Goal: Information Seeking & Learning: Learn about a topic

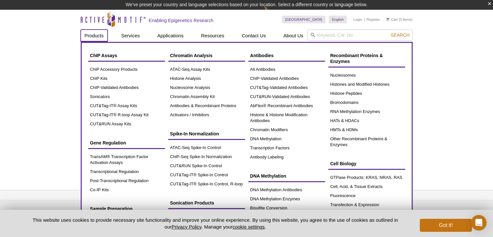
click at [95, 40] on link "Products" at bounding box center [94, 36] width 27 height 12
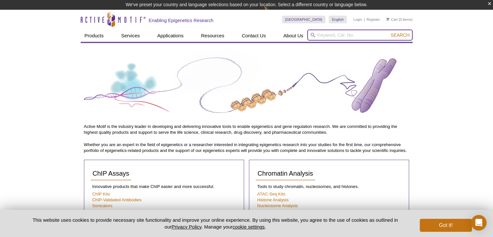
click at [329, 35] on input "search" at bounding box center [359, 35] width 105 height 11
type input "H3K4"
click at [389, 32] on button "Search" at bounding box center [400, 35] width 23 height 6
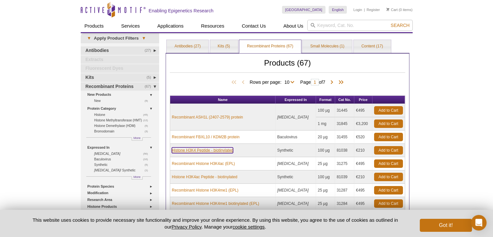
click at [205, 148] on link "Histone H3K4 Peptide - biotinylated" at bounding box center [202, 150] width 61 height 6
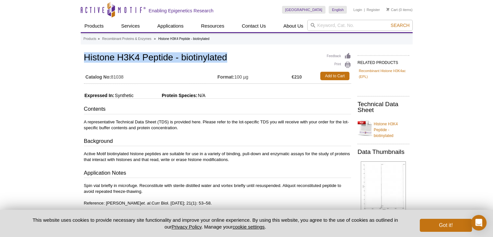
drag, startPoint x: 83, startPoint y: 55, endPoint x: 242, endPoint y: 60, distance: 158.6
click at [242, 60] on div "Feedback Print Histone H3K4 Peptide - biotinylated Catalog No: 81038 Format: 10…" at bounding box center [216, 224] width 270 height 347
copy h1 "Histone H3K4 Peptide - biotinylated"
drag, startPoint x: 113, startPoint y: 77, endPoint x: 126, endPoint y: 75, distance: 13.5
click at [126, 75] on td "Catalog No: 81038" at bounding box center [151, 76] width 134 height 12
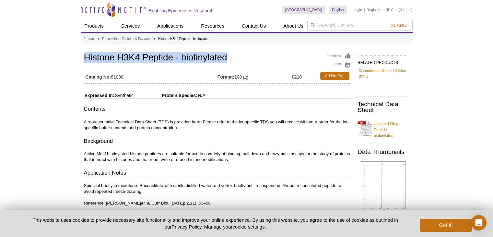
copy td "81038"
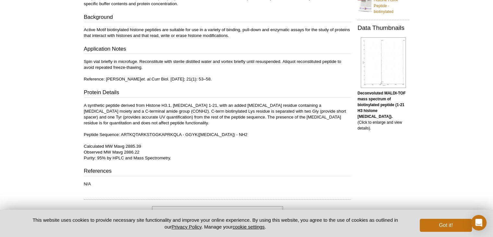
scroll to position [130, 0]
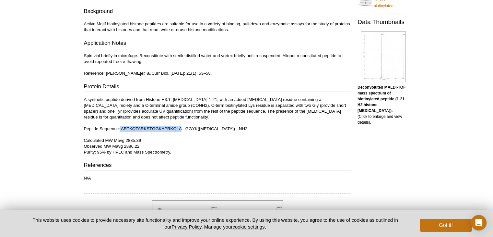
drag, startPoint x: 120, startPoint y: 127, endPoint x: 182, endPoint y: 128, distance: 61.9
click at [182, 128] on p "A synthetic peptide derived from Histone H3.1, amino acids 1-21, with an added …" at bounding box center [217, 126] width 267 height 58
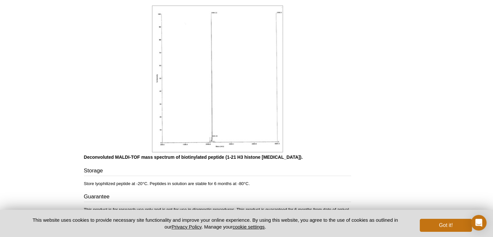
scroll to position [357, 0]
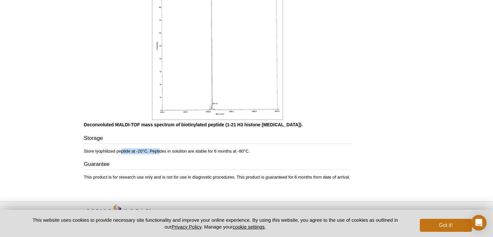
drag, startPoint x: 122, startPoint y: 148, endPoint x: 160, endPoint y: 148, distance: 38.6
click at [160, 148] on p "Store lyophilized peptide at -20°C. Peptides in solution are stable for 6 month…" at bounding box center [217, 151] width 267 height 6
drag, startPoint x: 140, startPoint y: 179, endPoint x: 195, endPoint y: 177, distance: 54.8
click at [185, 177] on p "This product is for research use only and is not for use in diagnostic procedur…" at bounding box center [217, 177] width 267 height 6
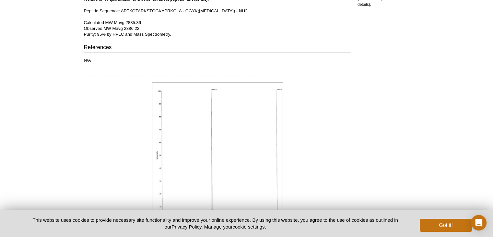
scroll to position [85, 0]
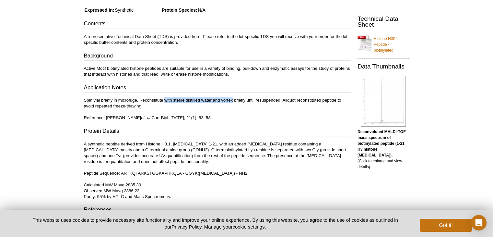
drag, startPoint x: 165, startPoint y: 99, endPoint x: 233, endPoint y: 100, distance: 68.4
click at [233, 100] on p "Spin vial briefly in microfuge. Reconstitute with sterile distilled water and v…" at bounding box center [217, 108] width 267 height 23
click at [291, 100] on p "Spin vial briefly in microfuge. Reconstitute with sterile distilled water and v…" at bounding box center [217, 108] width 267 height 23
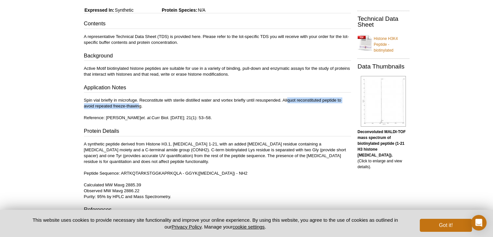
drag, startPoint x: 287, startPoint y: 100, endPoint x: 140, endPoint y: 105, distance: 147.3
click at [140, 105] on p "Spin vial briefly in microfuge. Reconstitute with sterile distilled water and v…" at bounding box center [217, 108] width 267 height 23
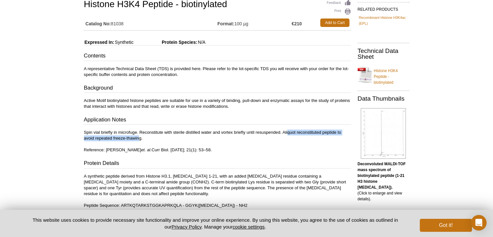
scroll to position [53, 0]
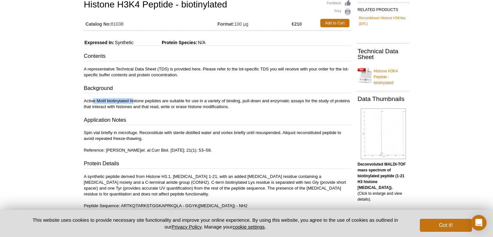
drag, startPoint x: 93, startPoint y: 101, endPoint x: 134, endPoint y: 101, distance: 40.2
click at [134, 101] on p "Active Motif biotinylated histone peptides are suitable for use in a variety of…" at bounding box center [217, 104] width 267 height 12
drag, startPoint x: 140, startPoint y: 106, endPoint x: 230, endPoint y: 106, distance: 89.2
click at [230, 106] on p "Active Motif biotinylated histone peptides are suitable for use in a variety of…" at bounding box center [217, 104] width 267 height 12
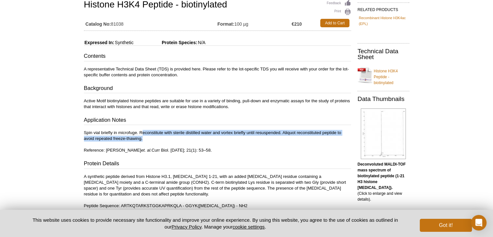
drag, startPoint x: 142, startPoint y: 131, endPoint x: 324, endPoint y: 136, distance: 181.6
click at [324, 136] on p "Spin vial briefly in microfuge. Reconstitute with sterile distilled water and v…" at bounding box center [217, 141] width 267 height 23
click at [391, 71] on link "Histone H3K4 Peptide - biotinylated" at bounding box center [384, 74] width 52 height 21
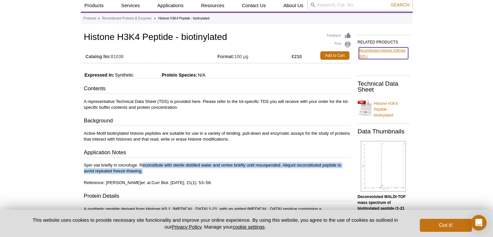
click at [374, 52] on link "Recombinant Histone H3K4ac (EPL)" at bounding box center [383, 53] width 49 height 12
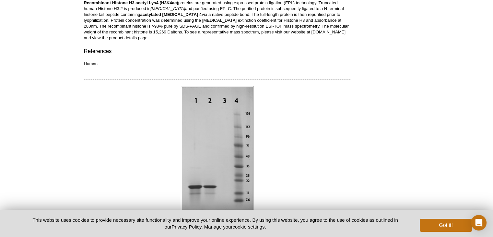
scroll to position [398, 0]
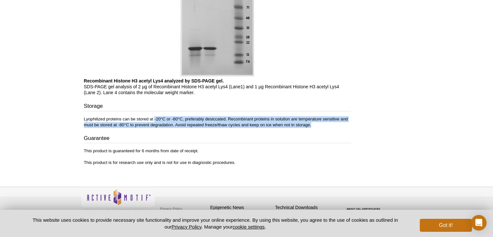
drag, startPoint x: 155, startPoint y: 112, endPoint x: 327, endPoint y: 118, distance: 172.3
click at [327, 118] on p "Lyophilized proteins can be stored at -20°C or -80°C, preferably desiccated. Re…" at bounding box center [217, 122] width 267 height 12
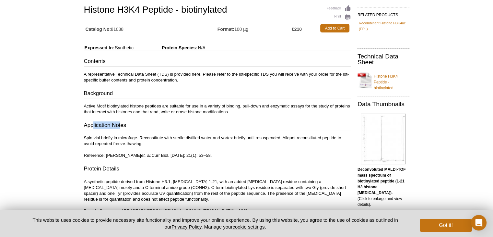
drag, startPoint x: 92, startPoint y: 126, endPoint x: 121, endPoint y: 123, distance: 28.4
click at [121, 123] on h3 "Application Notes" at bounding box center [217, 125] width 267 height 9
